Goal: Task Accomplishment & Management: Manage account settings

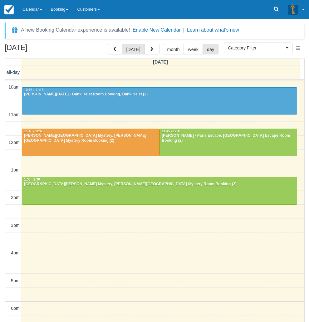
select select
click at [273, 11] on link at bounding box center [276, 9] width 14 height 19
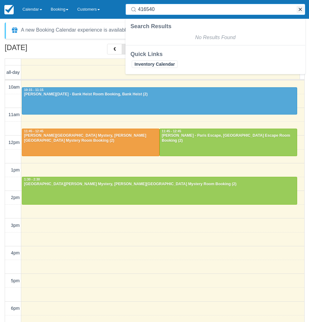
type input "416540"
click at [299, 11] on button "button" at bounding box center [300, 9] width 7 height 7
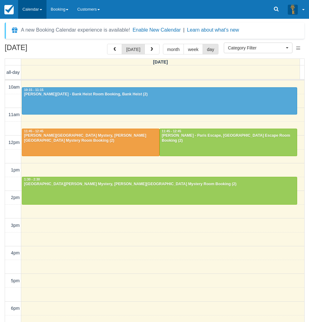
click at [34, 11] on link "Calendar" at bounding box center [32, 9] width 28 height 19
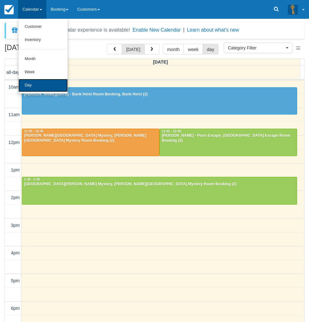
click at [36, 85] on link "Day" at bounding box center [42, 85] width 49 height 13
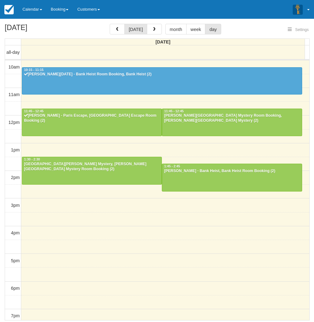
select select
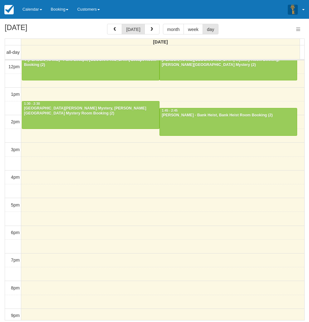
select select
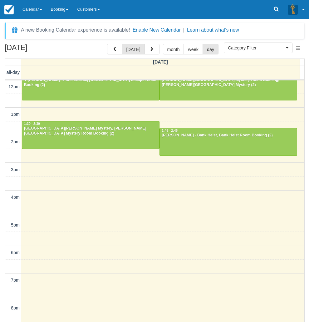
click at [2, 238] on div "October 12, 2025 today month week day Sunday all-day 10am 11am 12pm 1pm 2pm 3pm…" at bounding box center [154, 192] width 309 height 296
drag, startPoint x: 1, startPoint y: 231, endPoint x: 34, endPoint y: 219, distance: 35.2
click at [1, 231] on div "October 12, 2025 today month week day Sunday all-day 10am 11am 12pm 1pm 2pm 3pm…" at bounding box center [154, 192] width 309 height 296
click at [67, 184] on div "10am 11am 12pm 1pm 2pm 3pm 4pm 5pm 6pm 7pm 8pm 9pm 10pm 10:15 - 11:15 Angeline …" at bounding box center [155, 197] width 300 height 345
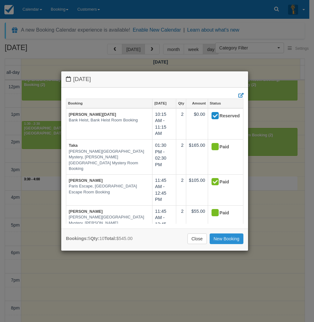
click at [220, 239] on link "New Booking" at bounding box center [227, 238] width 34 height 11
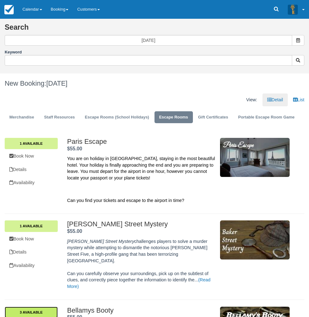
click at [58, 307] on link "3 Available" at bounding box center [31, 312] width 53 height 11
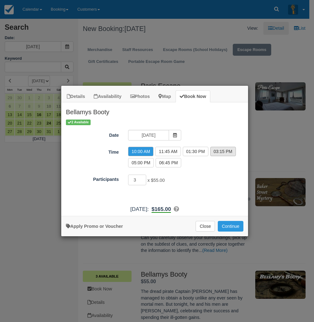
click at [213, 152] on label "03:15 PM" at bounding box center [223, 151] width 26 height 9
radio input "true"
click at [227, 226] on button "Continue" at bounding box center [231, 226] width 26 height 11
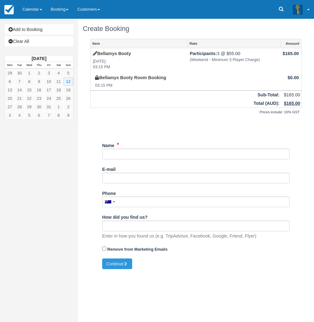
click at [5, 230] on div "Add to Booking Clear All [DATE] Mon Tue Wed Thu Fri Sat Sun 29 30 1 2 3 4 5 6 7…" at bounding box center [39, 161] width 78 height 322
click at [129, 154] on input "Name" at bounding box center [195, 153] width 187 height 11
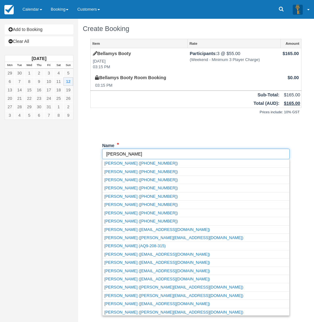
type input "Chris"
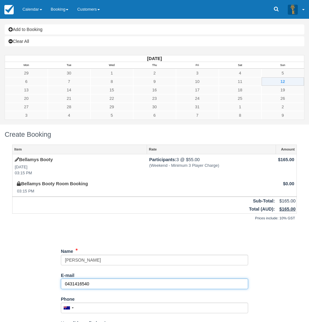
type input "0431416540"
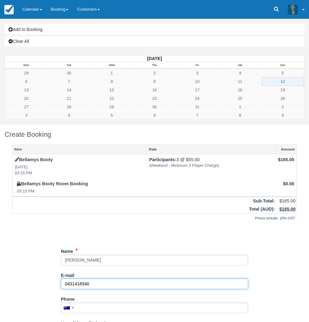
scroll to position [7, 0]
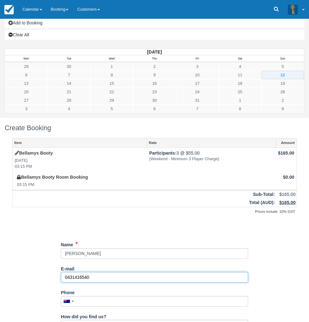
click at [119, 272] on input "0431416540" at bounding box center [154, 277] width 187 height 11
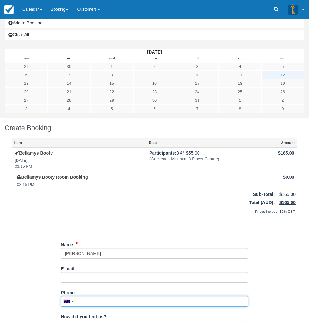
click at [125, 296] on input "Phone" at bounding box center [154, 301] width 187 height 11
paste input "0431416540"
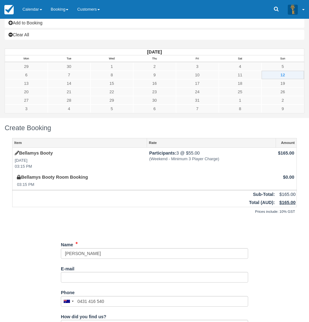
type input "+61431416540"
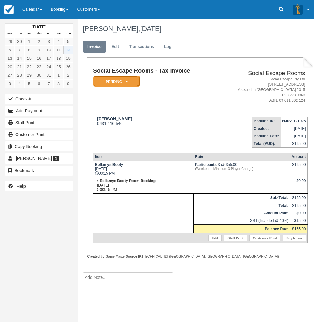
click at [122, 80] on em "Pending" at bounding box center [116, 81] width 47 height 11
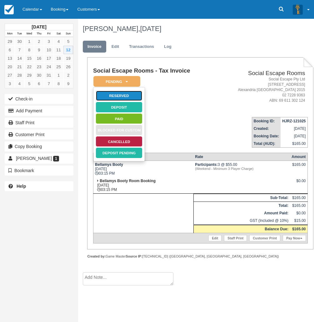
click at [125, 96] on link "Reserved" at bounding box center [119, 95] width 47 height 11
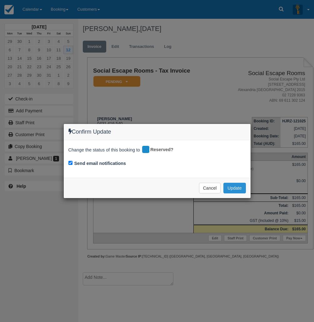
click at [237, 187] on button "Update" at bounding box center [234, 187] width 22 height 11
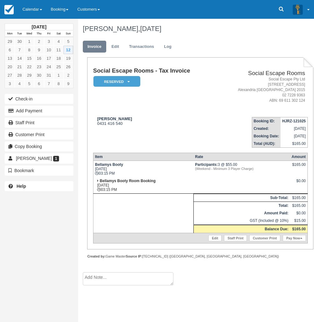
click at [5, 233] on div "[DATE] Mon Tue Wed Thu Fri Sat Sun 29 30 1 2 3 4 5 6 7 8 9 10 11 12 13 14 15 16…" at bounding box center [39, 161] width 78 height 322
click at [40, 5] on link "Calendar" at bounding box center [32, 9] width 28 height 19
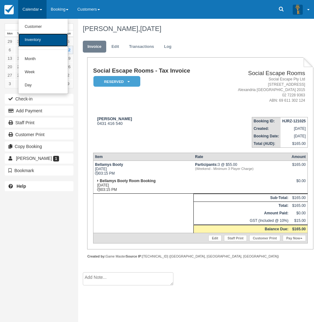
click at [38, 40] on link "Inventory" at bounding box center [42, 39] width 49 height 13
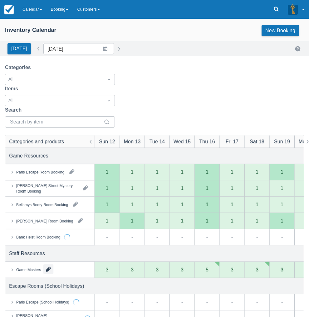
click at [48, 269] on button "button" at bounding box center [48, 269] width 10 height 10
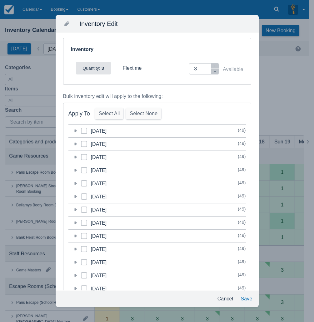
click at [75, 132] on icon at bounding box center [75, 130] width 2 height 3
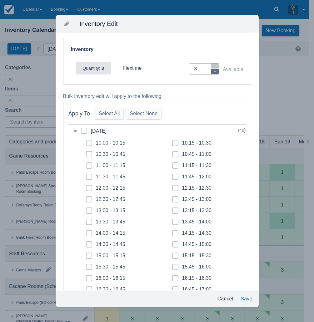
click at [213, 72] on icon "button" at bounding box center [215, 71] width 4 height 4
type input "0"
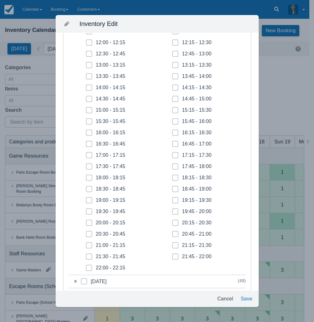
scroll to position [156, 0]
click at [173, 180] on span at bounding box center [175, 180] width 6 height 11
click at [172, 176] on input "18:45 - 19:00" at bounding box center [172, 176] width 0 height 0
checkbox input "true"
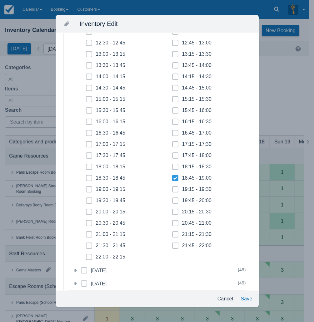
click at [174, 190] on span at bounding box center [175, 191] width 6 height 11
click at [172, 187] on input "19:15 - 19:30" at bounding box center [172, 187] width 0 height 0
checkbox input "true"
click at [174, 198] on span at bounding box center [175, 202] width 6 height 11
click at [172, 198] on input "19:45 - 20:00" at bounding box center [172, 198] width 0 height 0
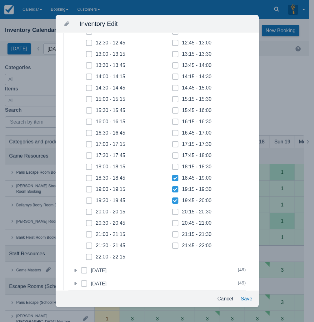
checkbox input "true"
click at [174, 211] on icon at bounding box center [175, 211] width 2 height 2
click at [172, 210] on input "20:15 - 20:30" at bounding box center [172, 210] width 0 height 0
checkbox input "true"
click at [173, 224] on span at bounding box center [175, 225] width 6 height 11
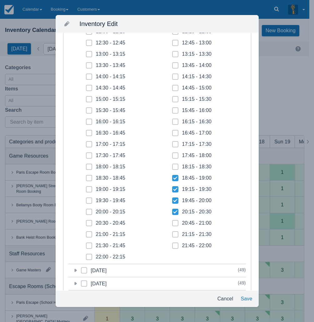
click at [172, 221] on input "20:45 - 21:00" at bounding box center [172, 221] width 0 height 0
checkbox input "true"
click at [174, 233] on icon at bounding box center [175, 234] width 2 height 2
click at [172, 232] on input "21:15 - 21:30" at bounding box center [172, 232] width 0 height 0
checkbox input "true"
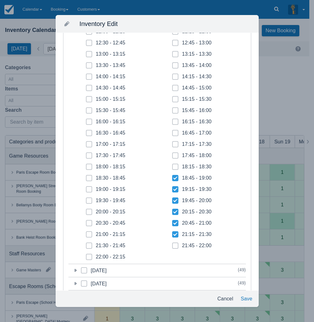
click at [174, 244] on span at bounding box center [175, 247] width 6 height 11
click at [172, 244] on input "21:45 - 22:00" at bounding box center [172, 243] width 0 height 0
checkbox input "true"
click at [89, 255] on icon at bounding box center [89, 256] width 2 height 2
click at [86, 255] on input "22:00 - 22:15" at bounding box center [86, 255] width 0 height 0
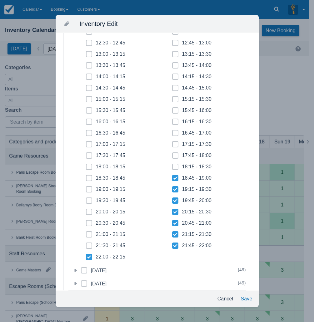
checkbox input "true"
click at [89, 247] on span at bounding box center [89, 247] width 6 height 11
click at [86, 244] on input "21:30 - 21:45" at bounding box center [86, 243] width 0 height 0
checkbox input "true"
click at [89, 233] on icon at bounding box center [89, 234] width 2 height 2
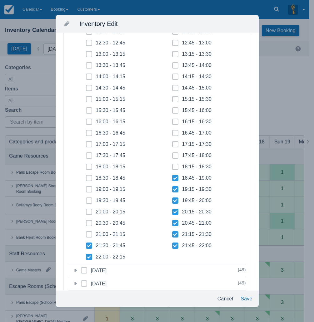
click at [86, 232] on input "21:00 - 21:15" at bounding box center [86, 232] width 0 height 0
checkbox input "true"
click at [88, 221] on span at bounding box center [89, 225] width 6 height 11
click at [86, 221] on input "20:30 - 20:45" at bounding box center [86, 221] width 0 height 0
checkbox input "true"
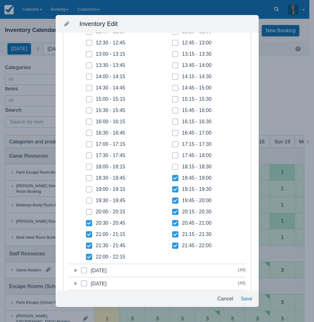
click at [88, 212] on icon at bounding box center [89, 211] width 2 height 2
click at [86, 210] on input "20:00 - 20:15" at bounding box center [86, 210] width 0 height 0
checkbox input "true"
click at [89, 202] on span at bounding box center [89, 202] width 6 height 11
click at [86, 199] on input "19:30 - 19:45" at bounding box center [86, 198] width 0 height 0
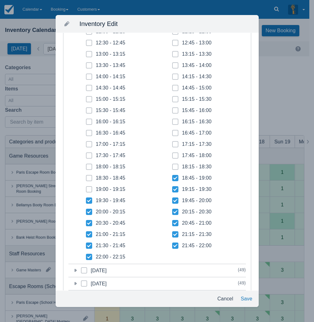
checkbox input "true"
click at [89, 190] on icon at bounding box center [89, 189] width 2 height 2
click at [86, 187] on input "19:00 - 19:15" at bounding box center [86, 187] width 0 height 0
checkbox input "true"
click at [246, 301] on button "Save" at bounding box center [246, 298] width 17 height 11
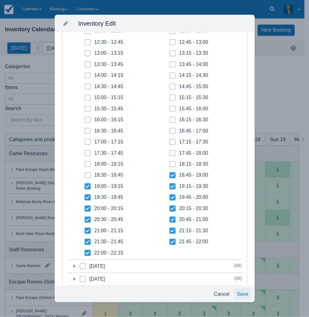
scroll to position [109, 0]
